Goal: Information Seeking & Learning: Find specific page/section

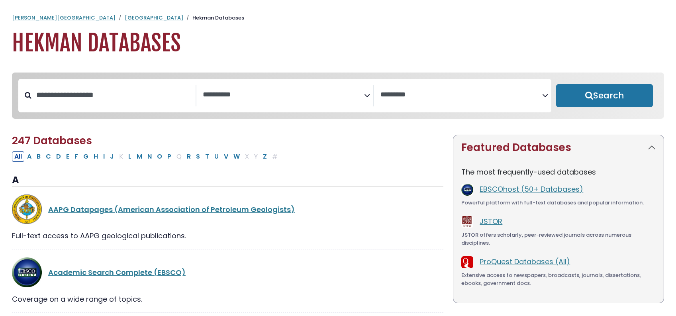
select select "Database Subject Filter"
select select "Database Vendors Filter"
click at [104, 102] on input "Search database by title or keyword" at bounding box center [113, 94] width 164 height 13
type input "**********"
click at [556, 84] on button "Search" at bounding box center [604, 95] width 97 height 23
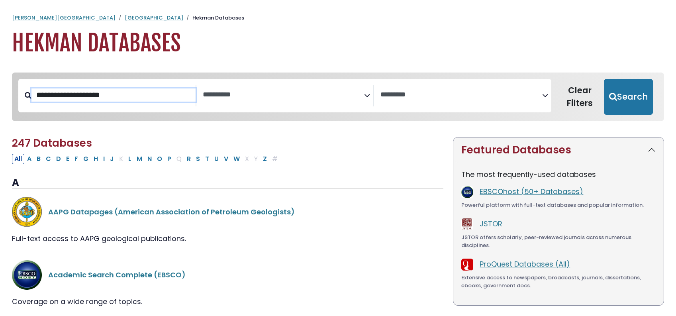
select select "Database Subject Filter"
select select "Database Vendors Filter"
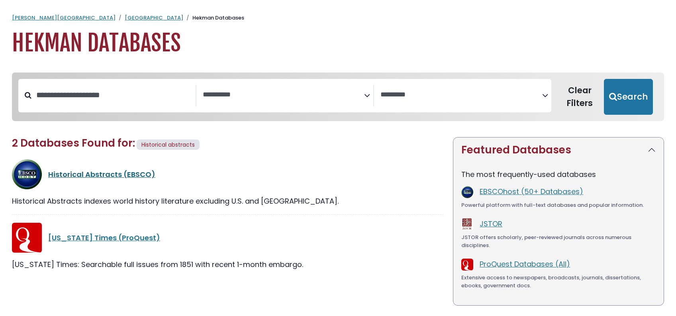
click at [89, 179] on link "Historical Abstracts (EBSCO)" at bounding box center [101, 174] width 107 height 10
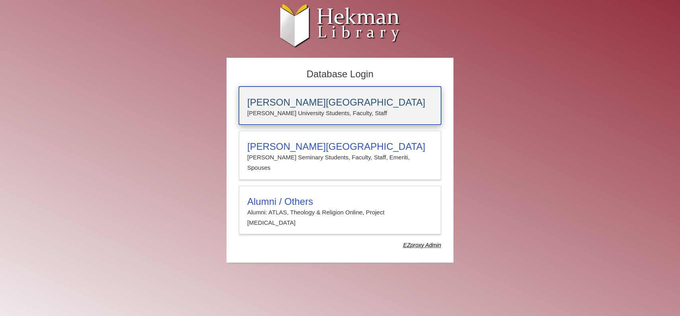
click at [295, 102] on h3 "[PERSON_NAME][GEOGRAPHIC_DATA]" at bounding box center [340, 102] width 186 height 11
